Goal: Book appointment/travel/reservation

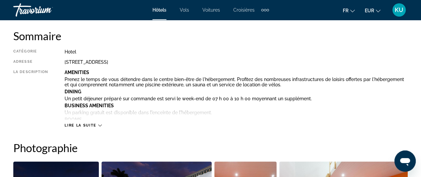
scroll to position [339, 0]
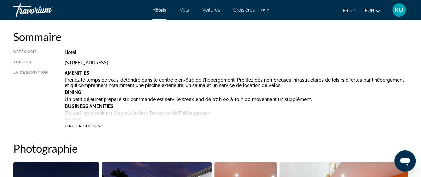
click at [99, 125] on icon "Main content" at bounding box center [100, 126] width 4 height 4
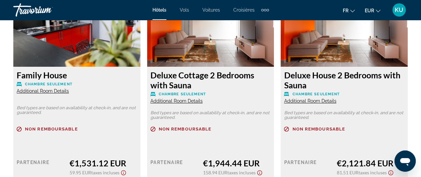
scroll to position [1504, 0]
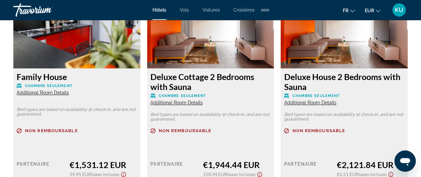
click at [182, 100] on span "Additional Room Details" at bounding box center [176, 102] width 52 height 5
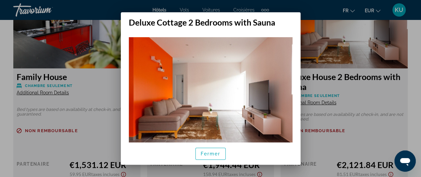
scroll to position [0, 0]
click at [222, 154] on span "button" at bounding box center [211, 154] width 30 height 16
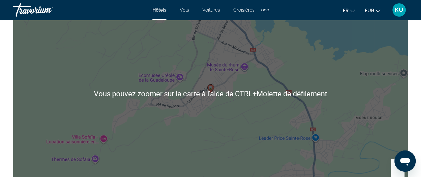
scroll to position [983, 0]
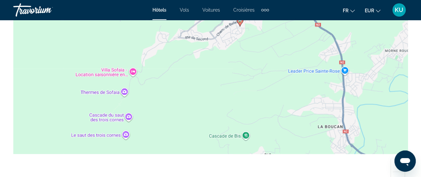
drag, startPoint x: 186, startPoint y: 155, endPoint x: 253, endPoint y: 86, distance: 96.9
click at [253, 86] on div "Pour activer le glissement avec le clavier, appuyez sur Alt+Entrée. Une fois ce…" at bounding box center [210, 94] width 394 height 200
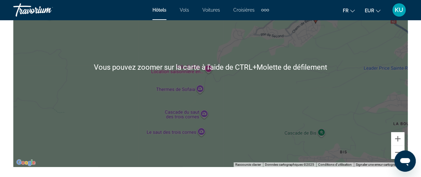
scroll to position [1035, 0]
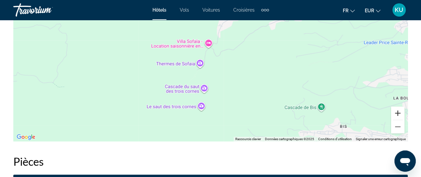
click at [397, 107] on button "Zoom avant" at bounding box center [397, 113] width 13 height 13
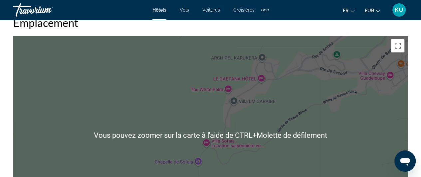
scroll to position [940, 0]
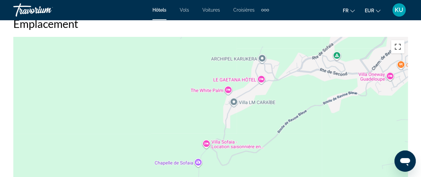
click at [397, 43] on button "Passer en plein écran" at bounding box center [397, 46] width 13 height 13
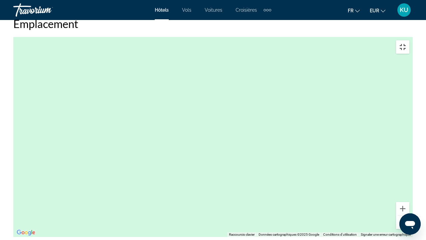
click at [409, 40] on button "Passer en plein écran" at bounding box center [402, 46] width 13 height 13
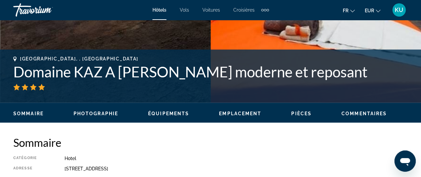
scroll to position [232, 0]
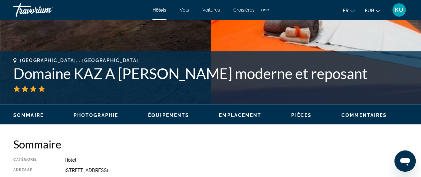
click at [94, 115] on span "Photographie" at bounding box center [96, 115] width 45 height 5
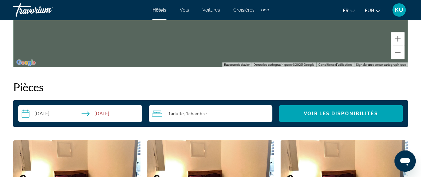
scroll to position [1110, 0]
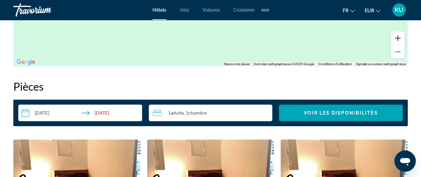
click at [397, 32] on button "Zoom avant" at bounding box center [397, 38] width 13 height 13
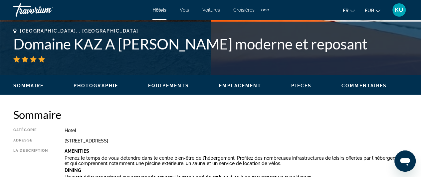
scroll to position [261, 0]
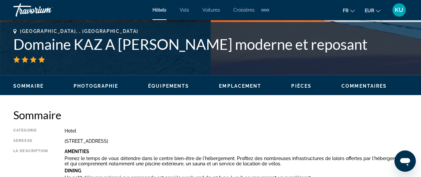
click at [364, 87] on span "Commentaires" at bounding box center [363, 86] width 45 height 5
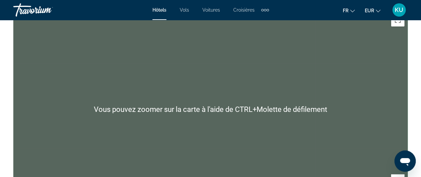
scroll to position [968, 0]
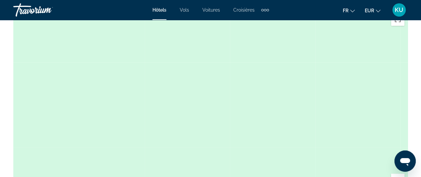
click at [244, 10] on span "Croisières" at bounding box center [243, 9] width 21 height 5
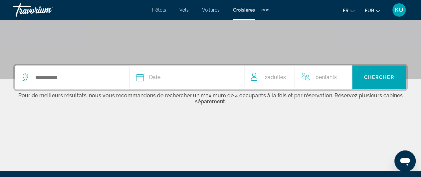
scroll to position [121, 0]
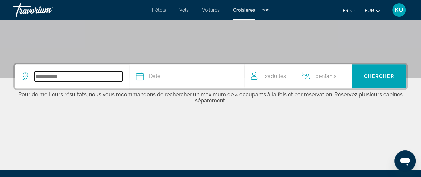
click at [54, 77] on input "Search widget" at bounding box center [79, 77] width 88 height 10
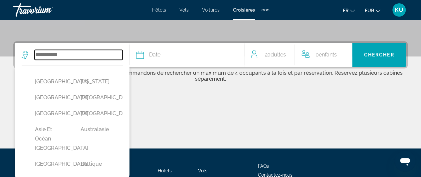
scroll to position [162, 0]
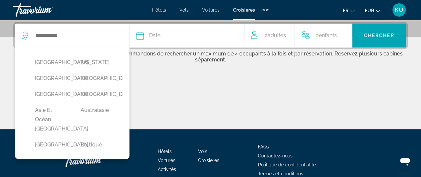
click at [187, 86] on div "Main content" at bounding box center [210, 105] width 394 height 50
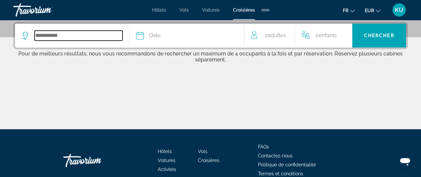
click at [61, 36] on input "Search widget" at bounding box center [79, 36] width 88 height 10
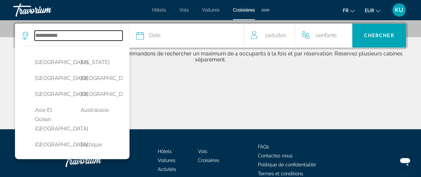
click at [49, 32] on input "Search widget" at bounding box center [79, 36] width 88 height 10
click at [73, 36] on input "Search widget" at bounding box center [79, 36] width 88 height 10
click at [40, 36] on input "Search widget" at bounding box center [79, 36] width 88 height 10
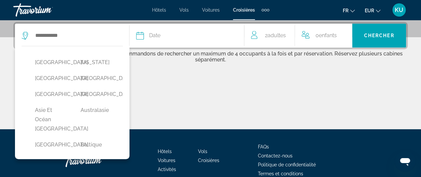
scroll to position [90, 0]
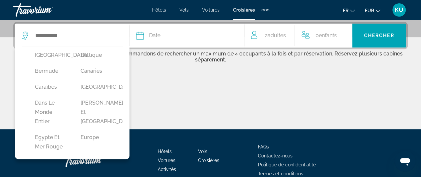
click at [171, 86] on div "Main content" at bounding box center [210, 105] width 394 height 50
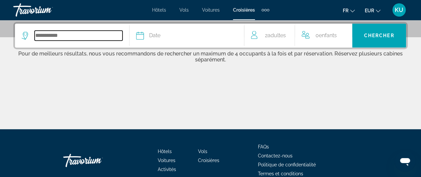
click at [38, 34] on input "Search widget" at bounding box center [79, 36] width 88 height 10
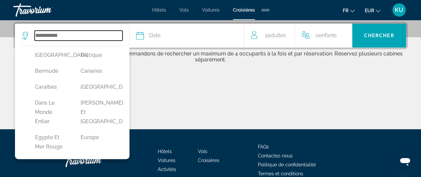
click at [44, 35] on input "Search widget" at bounding box center [79, 36] width 88 height 10
click at [58, 32] on input "Search widget" at bounding box center [79, 36] width 88 height 10
